Goal: Information Seeking & Learning: Check status

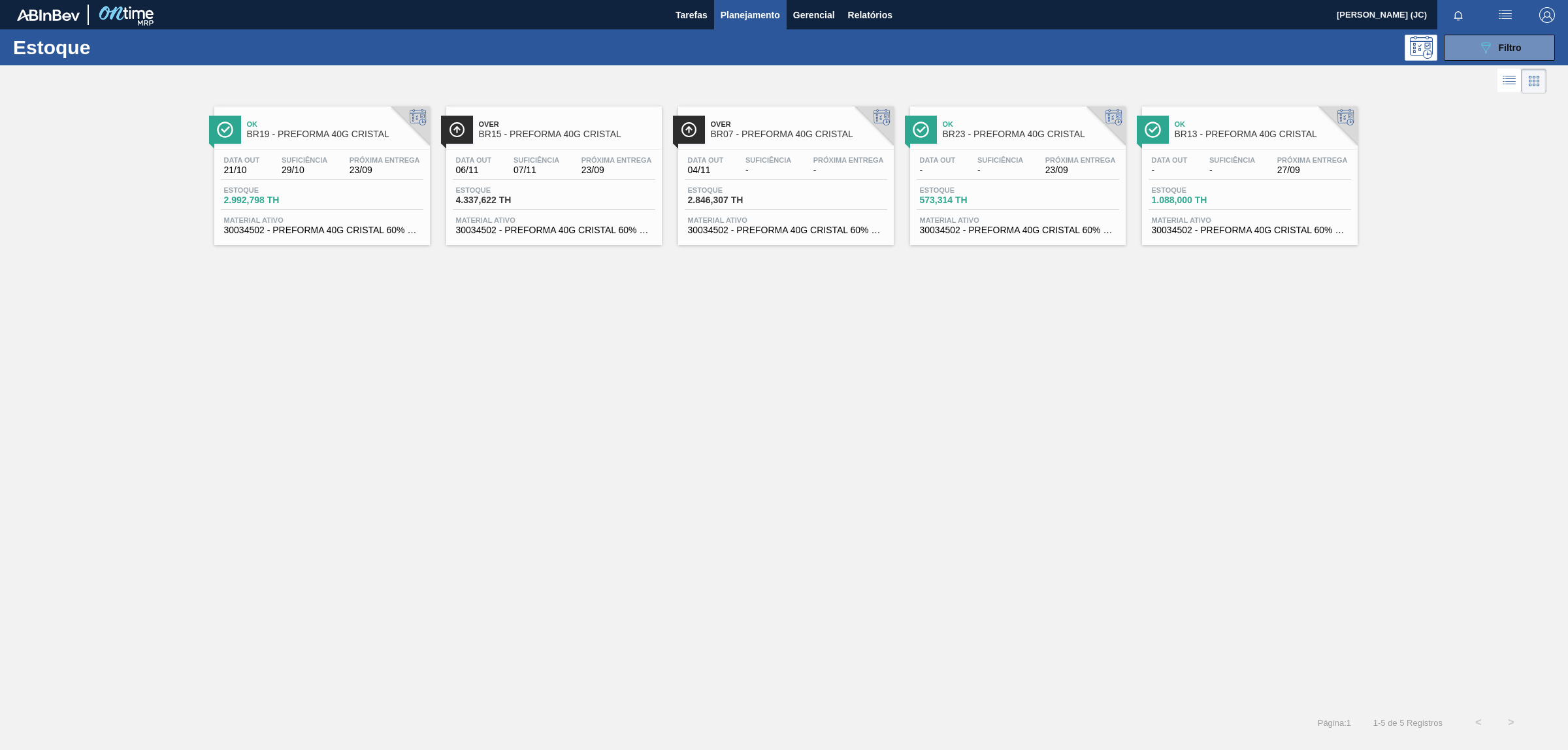
click at [779, 7] on span "Planejamento" at bounding box center [751, 15] width 60 height 16
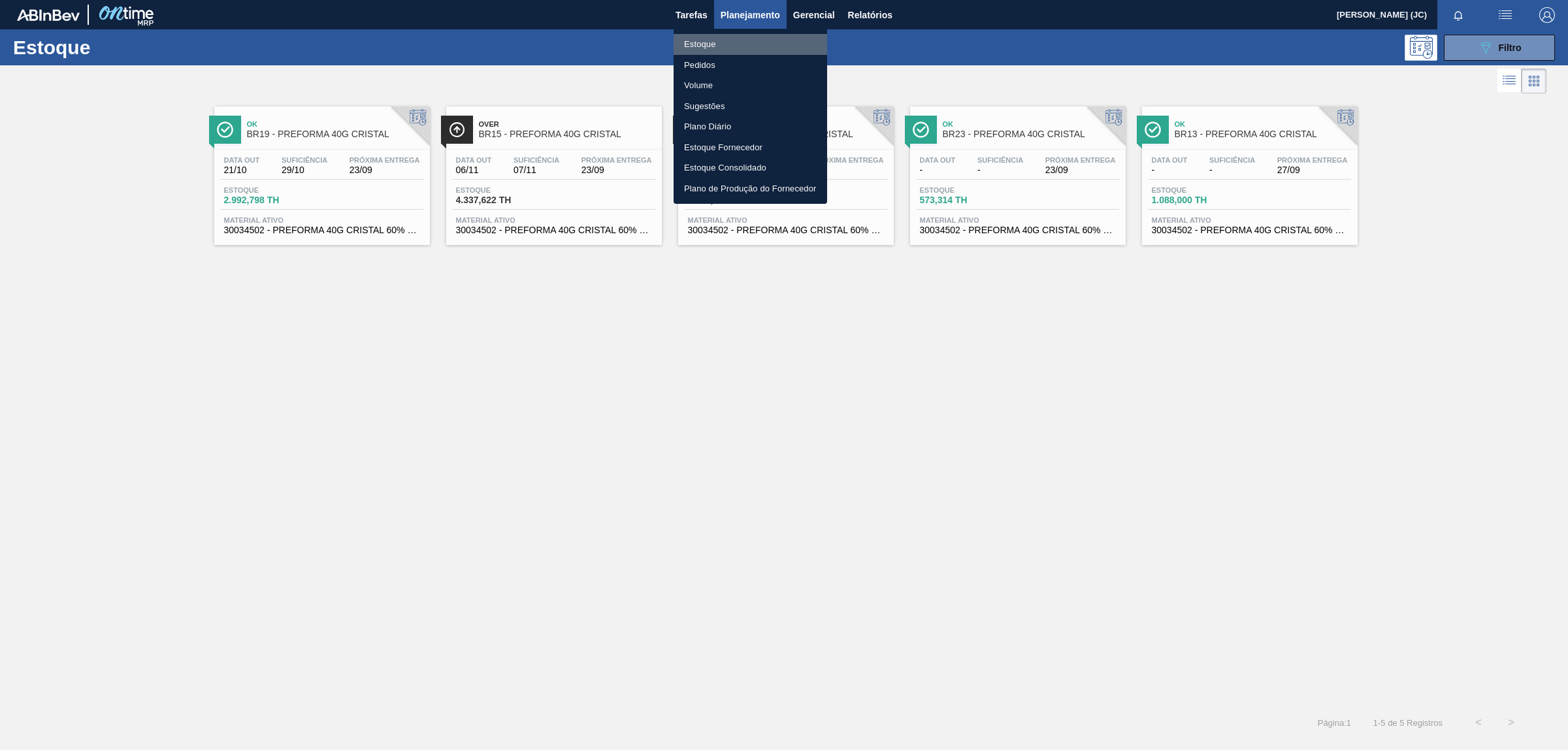
click at [745, 42] on li "Estoque" at bounding box center [751, 44] width 154 height 21
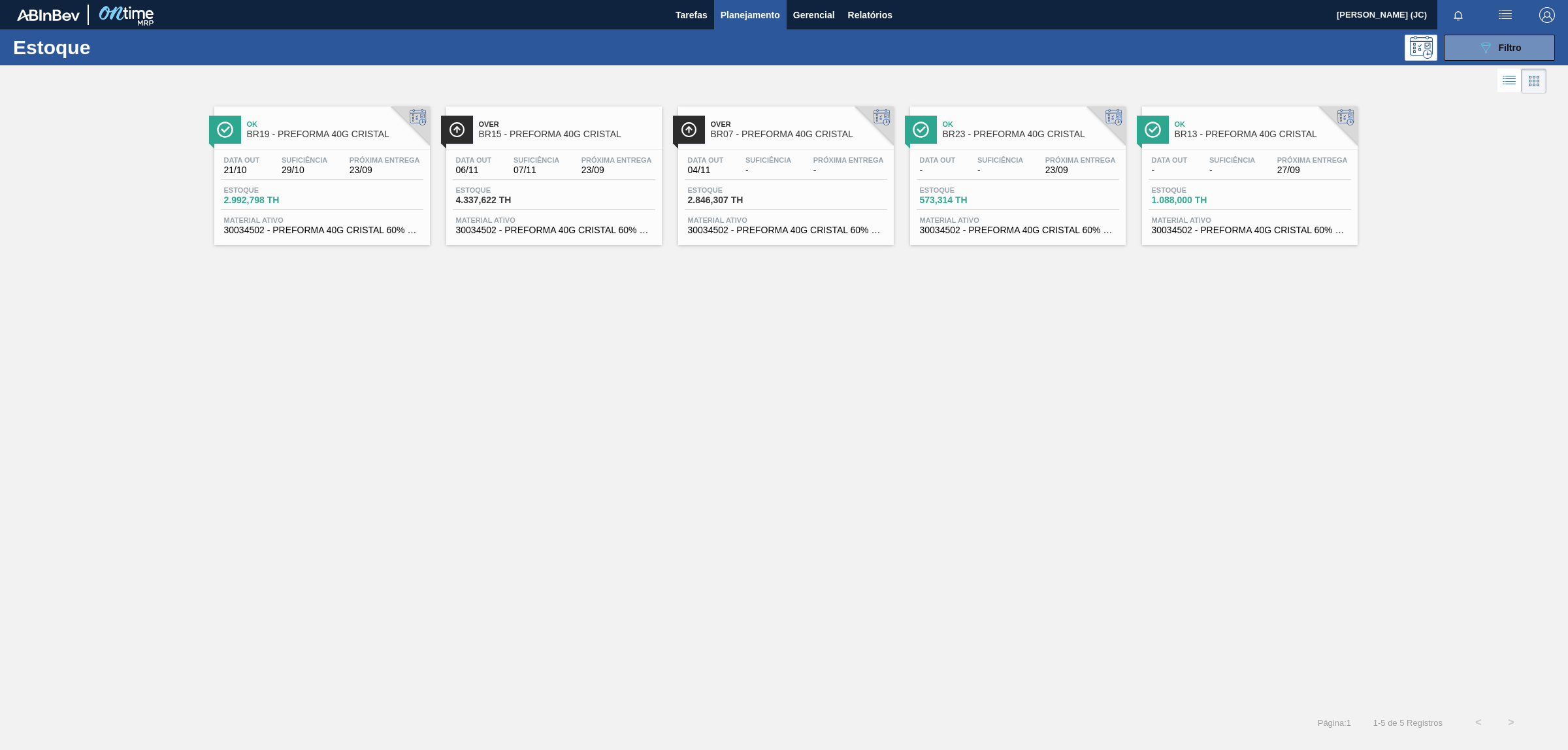
click at [764, 14] on span "Planejamento" at bounding box center [751, 15] width 60 height 16
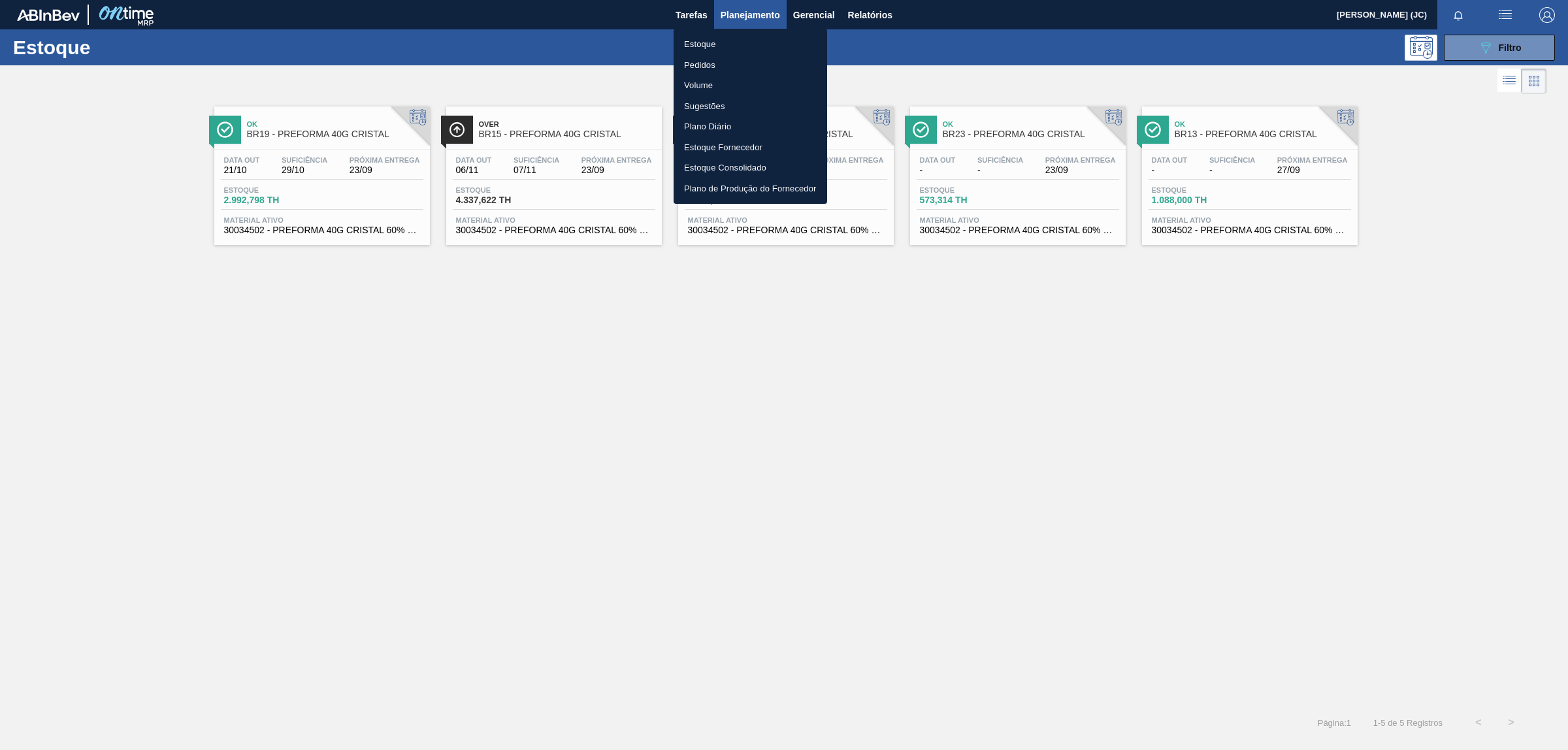
click at [741, 67] on li "Pedidos" at bounding box center [751, 66] width 154 height 21
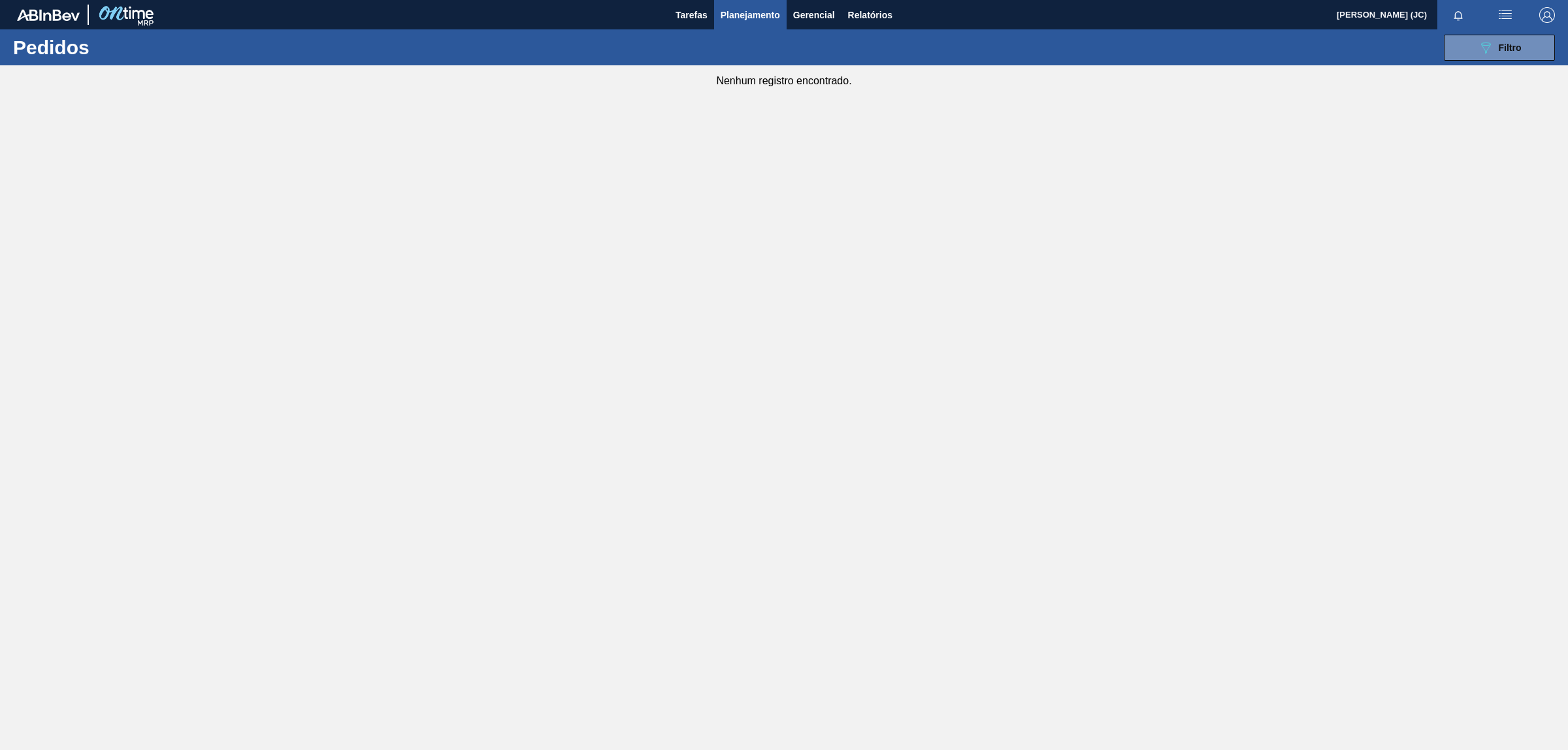
click at [63, 14] on img at bounding box center [48, 15] width 63 height 12
click at [758, 12] on span "Planejamento" at bounding box center [751, 15] width 60 height 16
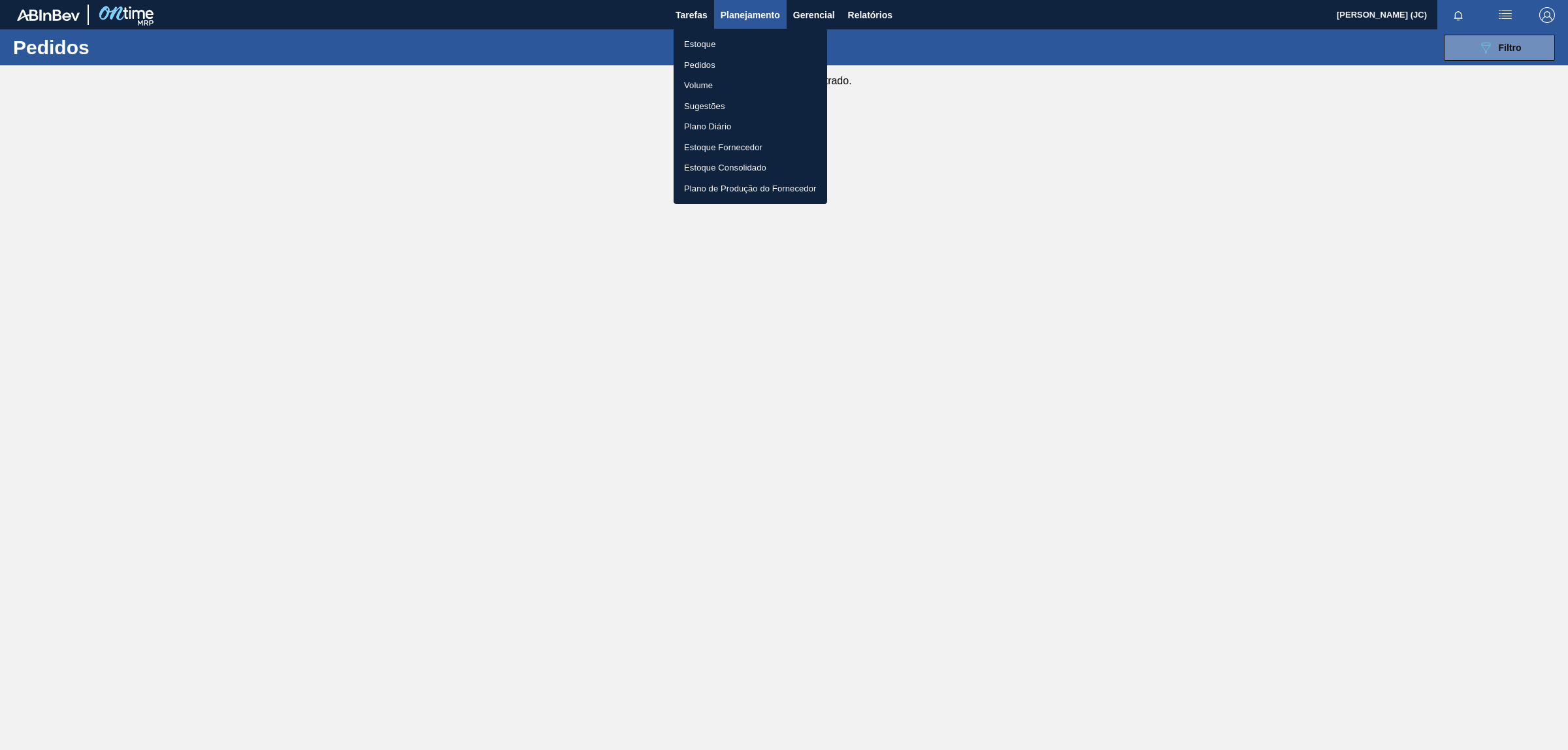
click at [737, 44] on li "Estoque" at bounding box center [751, 44] width 154 height 21
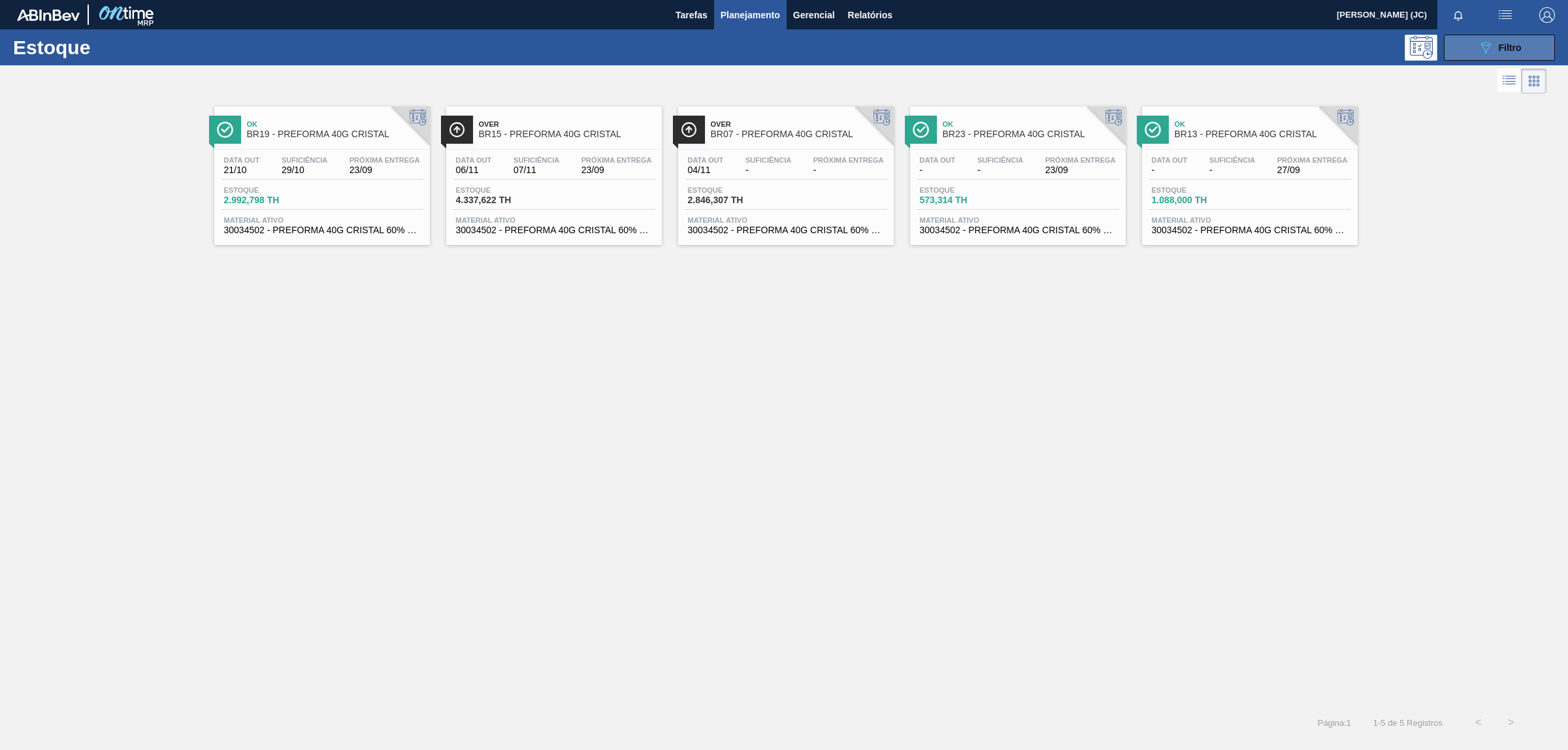
click at [1458, 56] on button "089F7B8B-B2A5-4AFE-B5C0-19BA573D28AC Filtro" at bounding box center [1500, 47] width 111 height 26
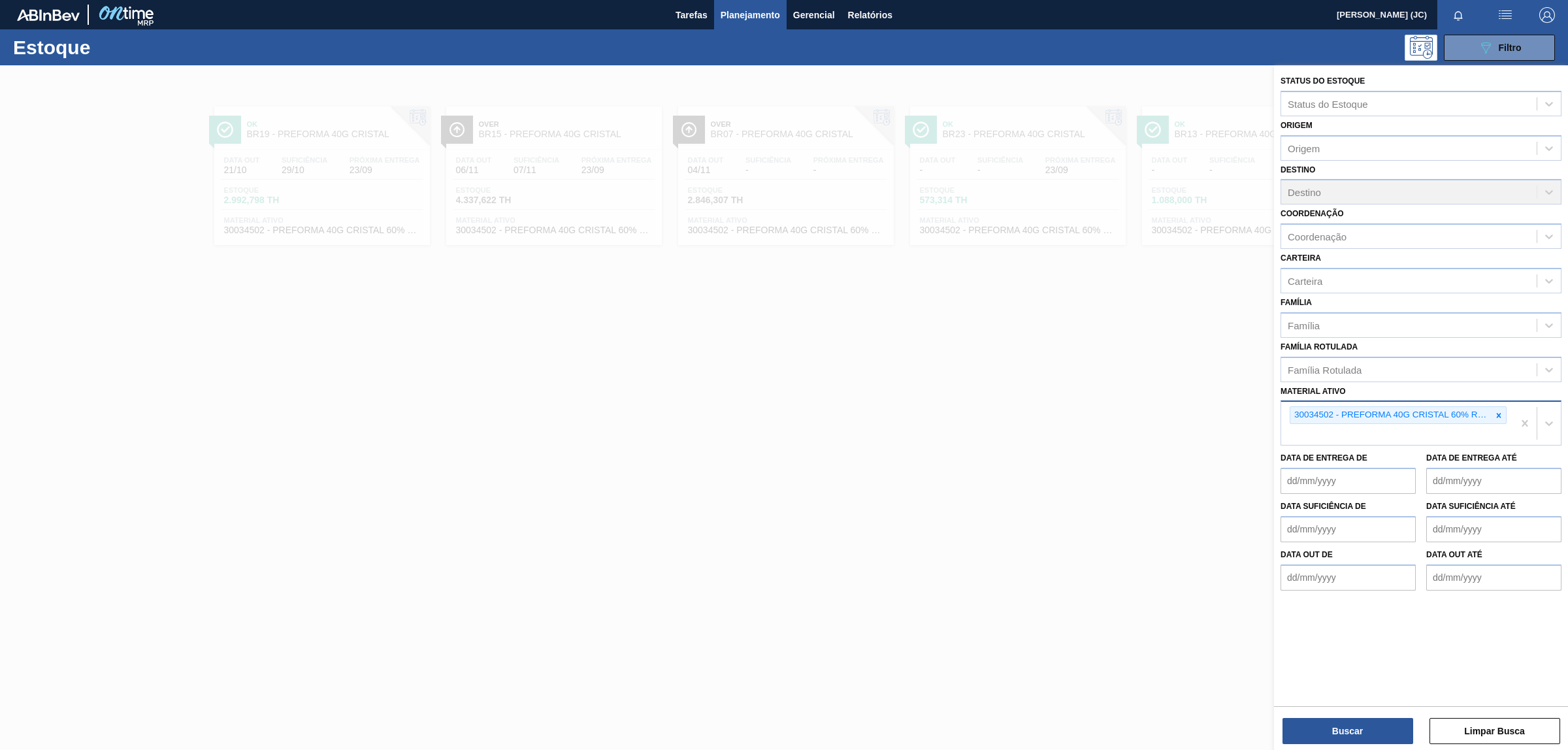
click at [1496, 411] on icon at bounding box center [1498, 416] width 9 height 9
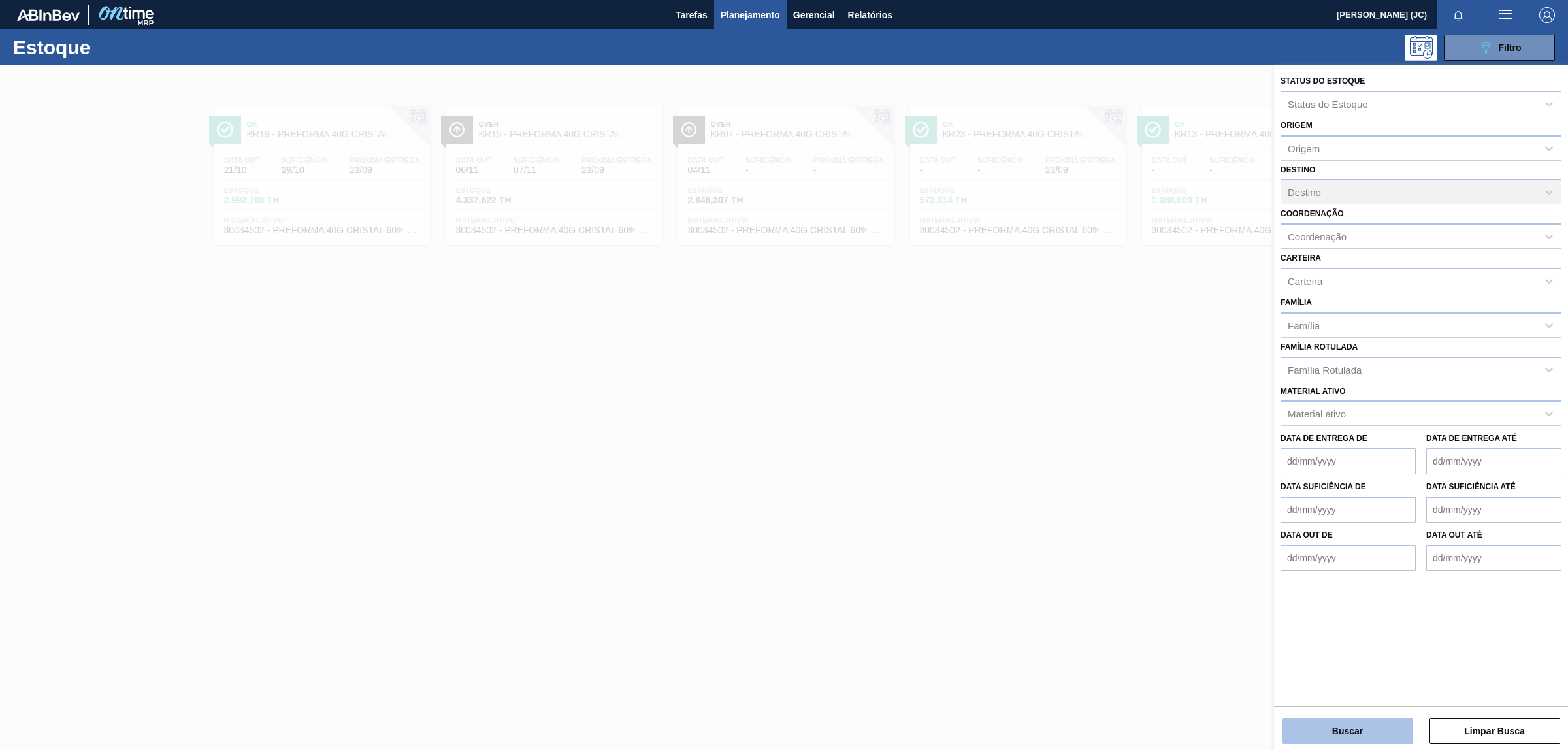
click at [1335, 730] on button "Buscar" at bounding box center [1347, 731] width 131 height 26
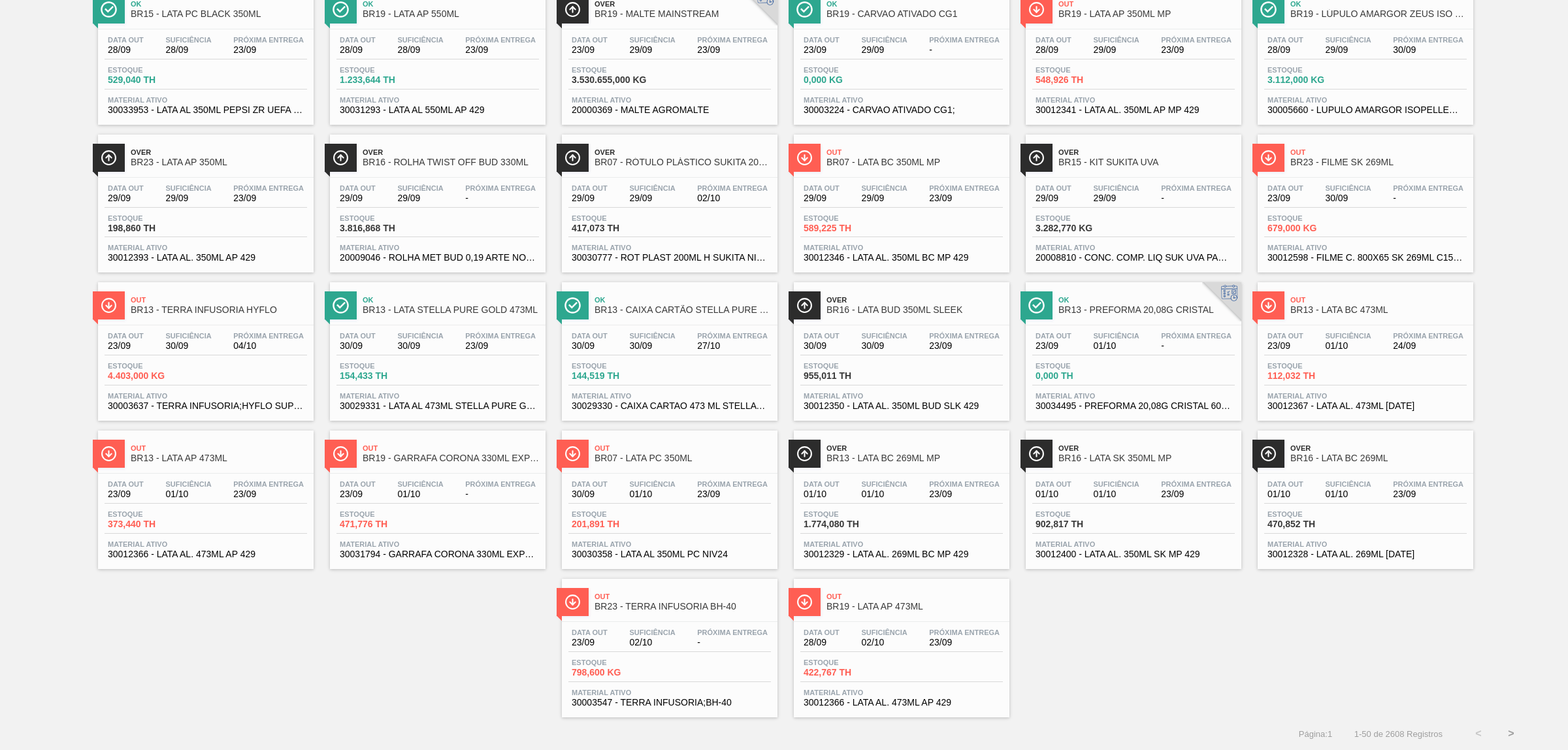
scroll to position [480, 0]
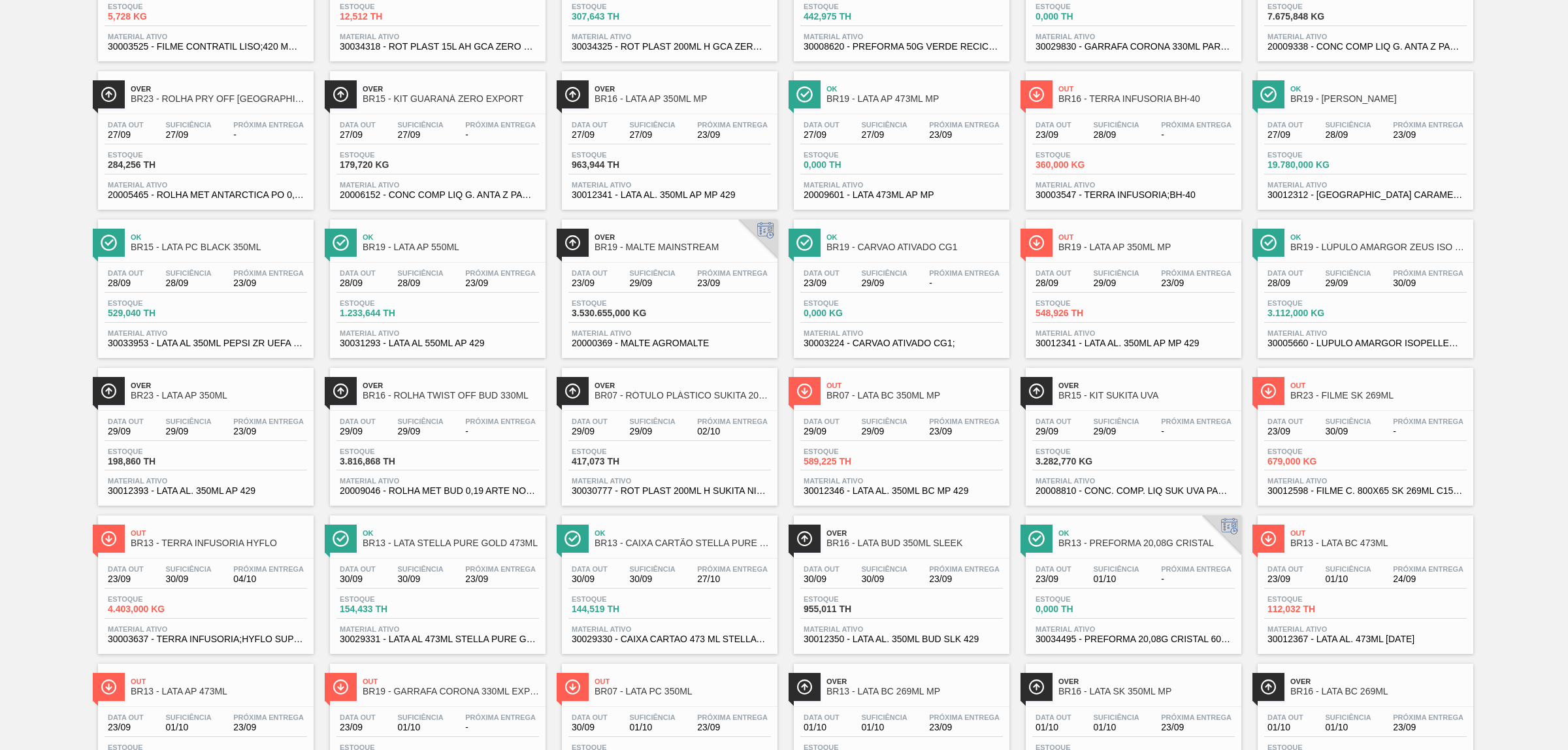
click at [951, 633] on span "Material ativo" at bounding box center [902, 629] width 196 height 8
